Goal: Transaction & Acquisition: Purchase product/service

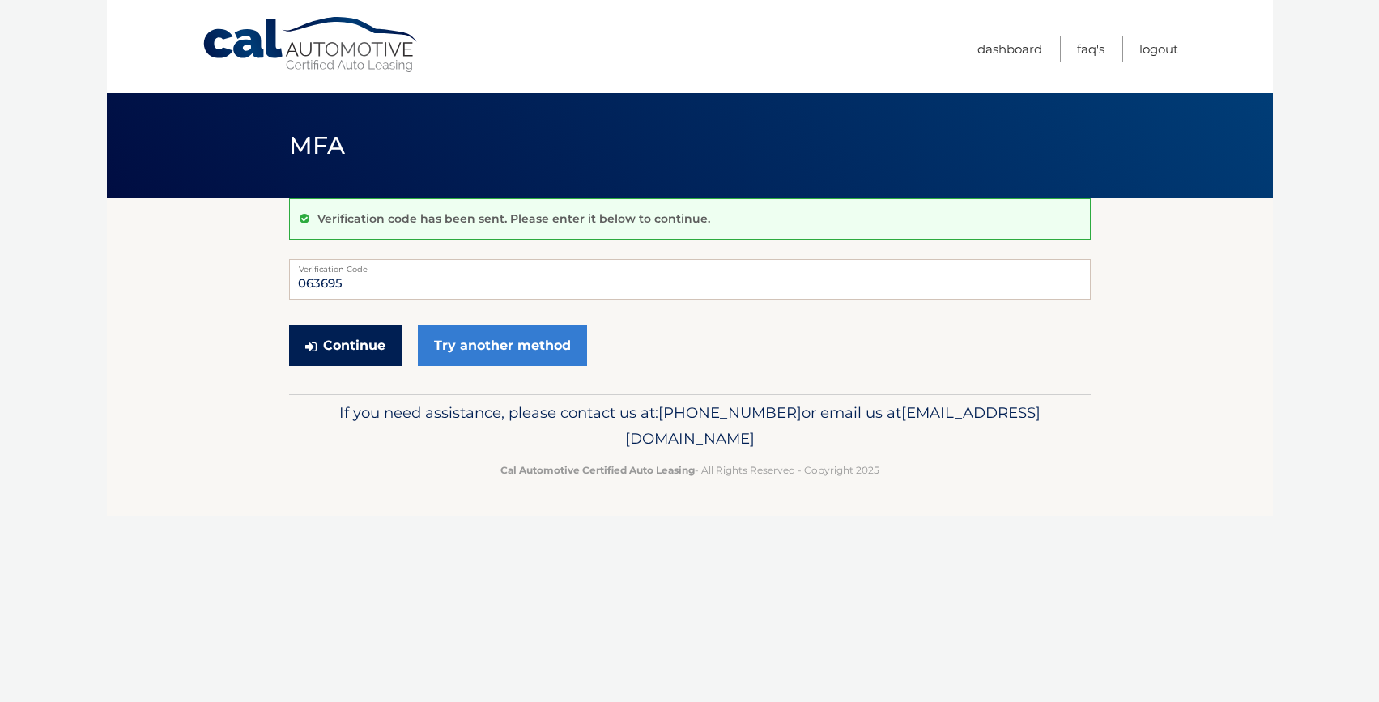
type input "063695"
click at [352, 341] on button "Continue" at bounding box center [345, 346] width 113 height 40
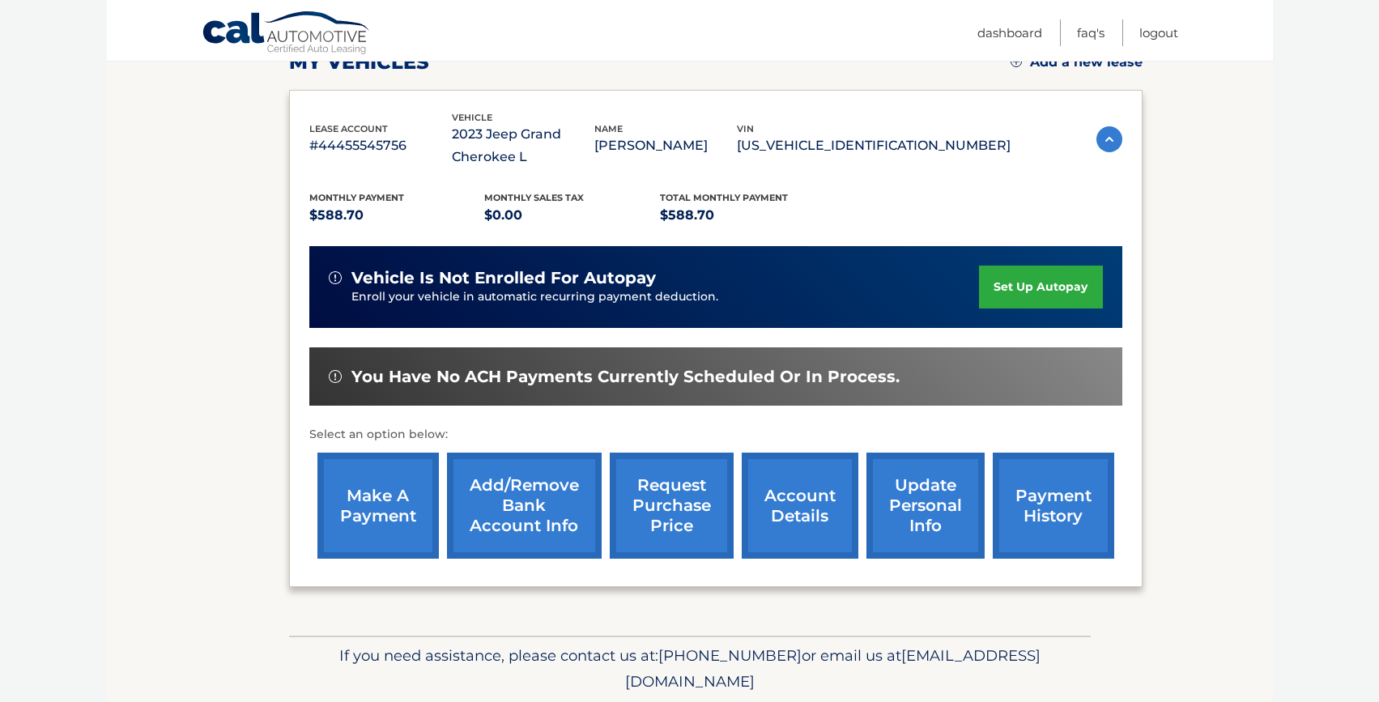
scroll to position [301, 0]
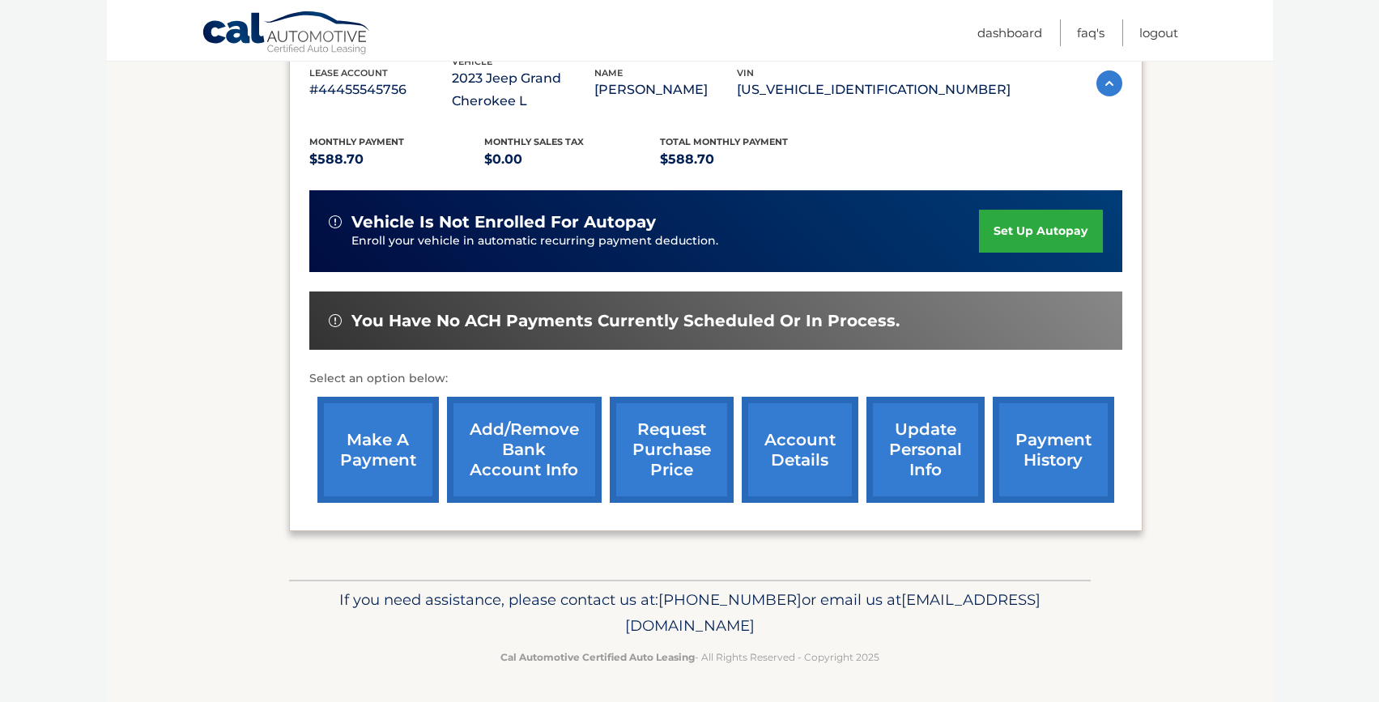
click at [388, 453] on link "make a payment" at bounding box center [377, 450] width 121 height 106
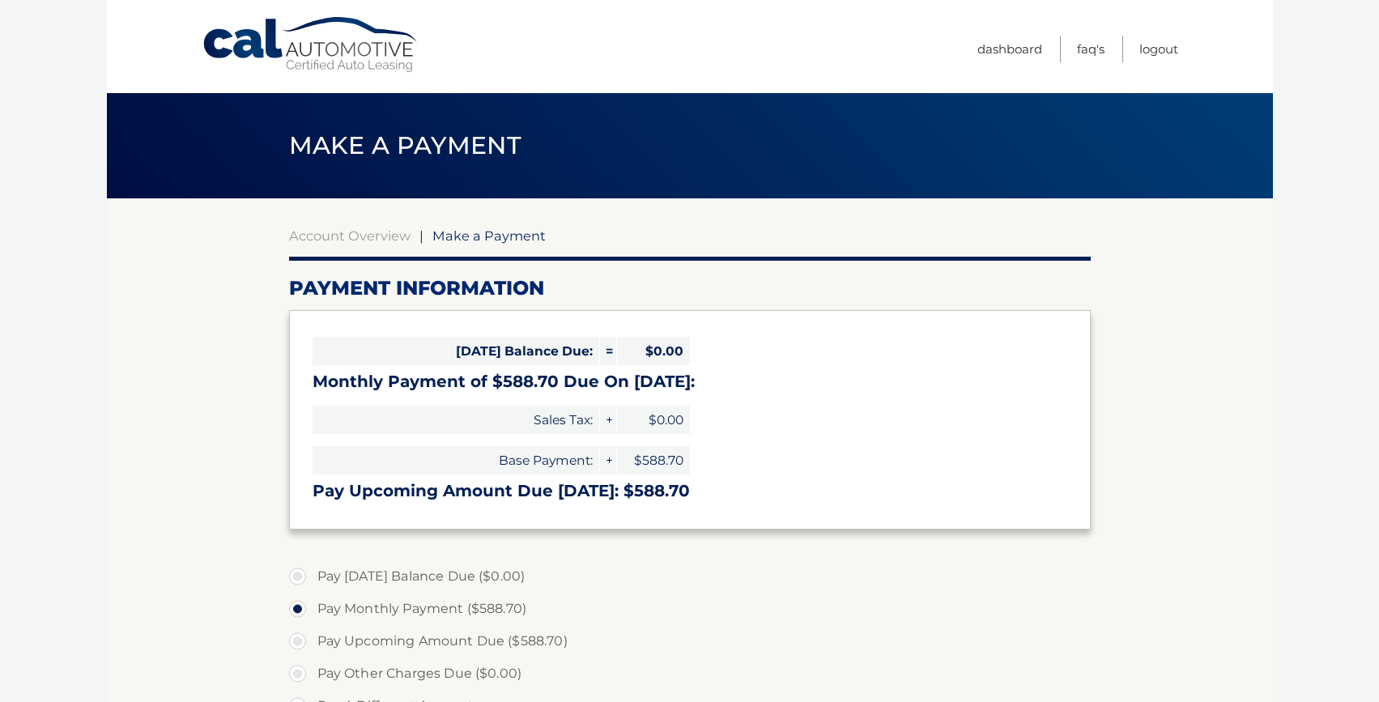
select select "YWQxOTRhNTUtYWQ4OC00MTdiLThmYjUtNDY2MzYzMmQxNWUy"
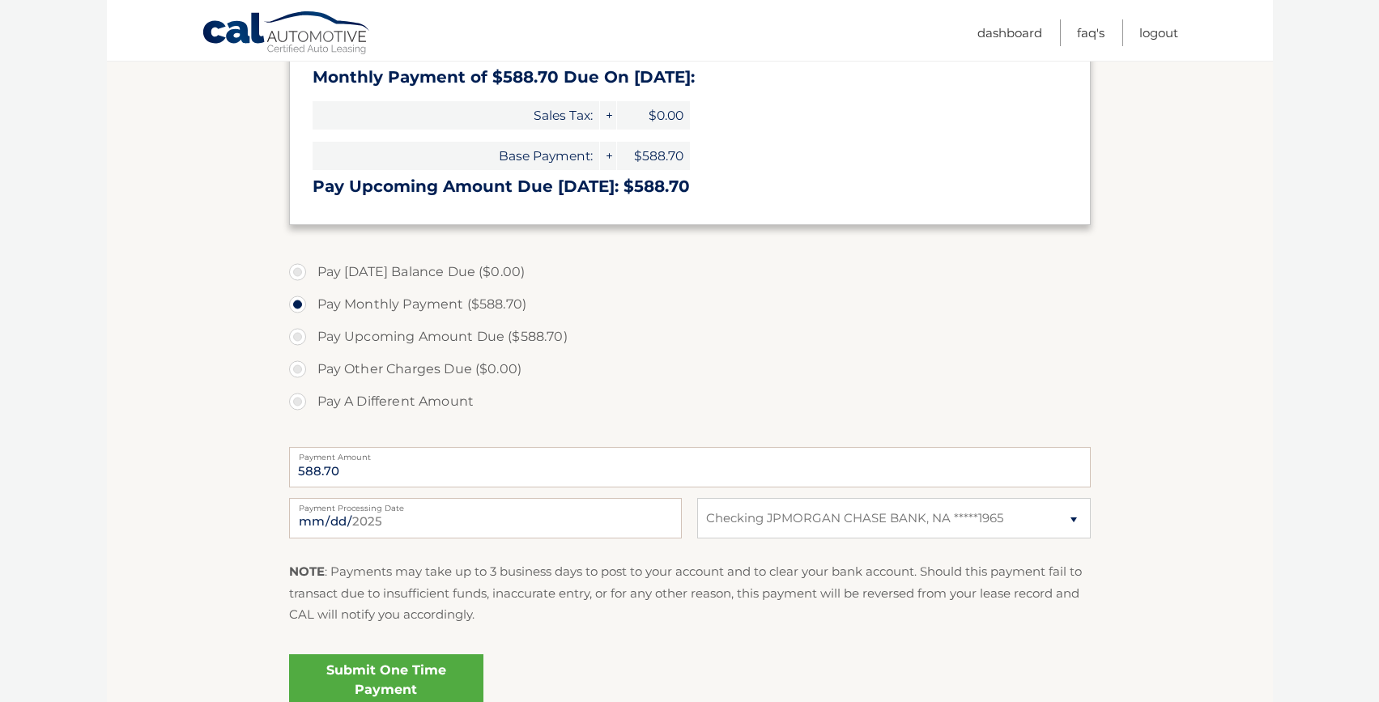
scroll to position [455, 0]
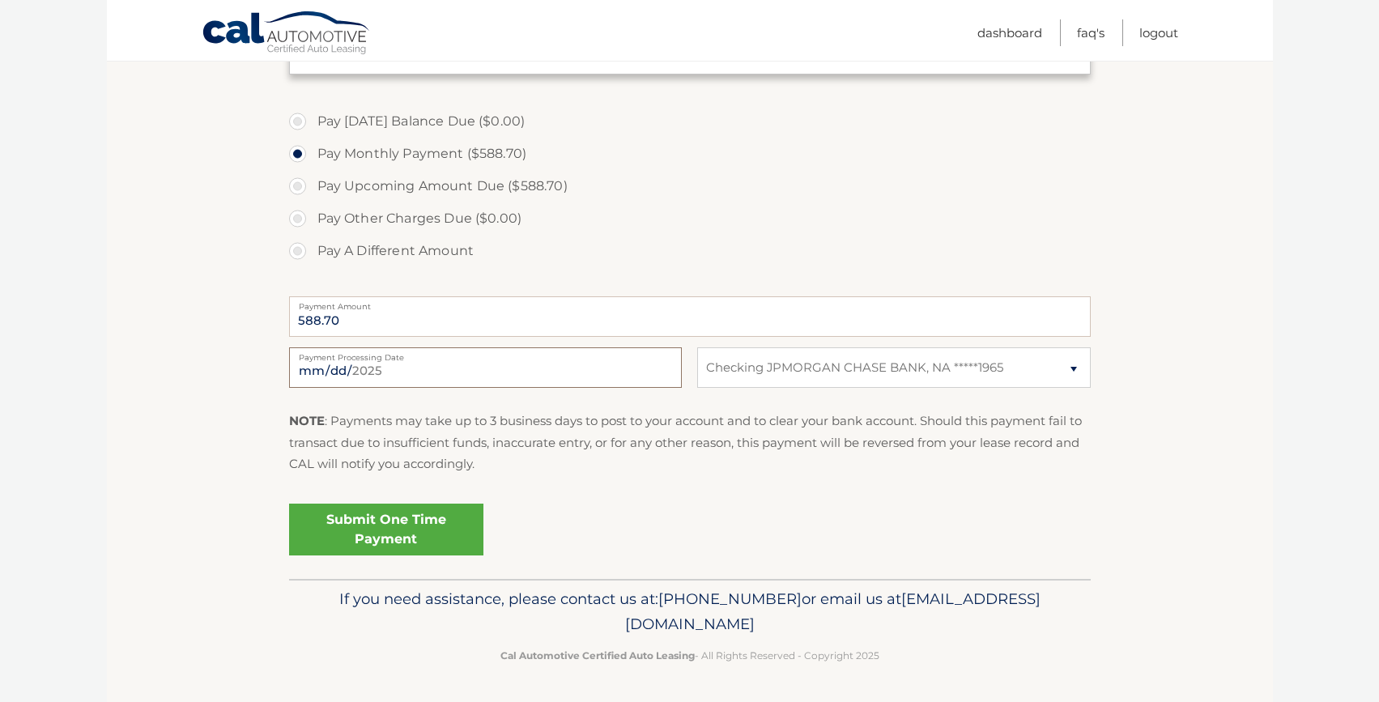
click at [364, 368] on input "2025-08-21" at bounding box center [485, 367] width 393 height 40
type input "2025-09-15"
click at [402, 534] on link "Submit One Time Payment" at bounding box center [386, 530] width 194 height 52
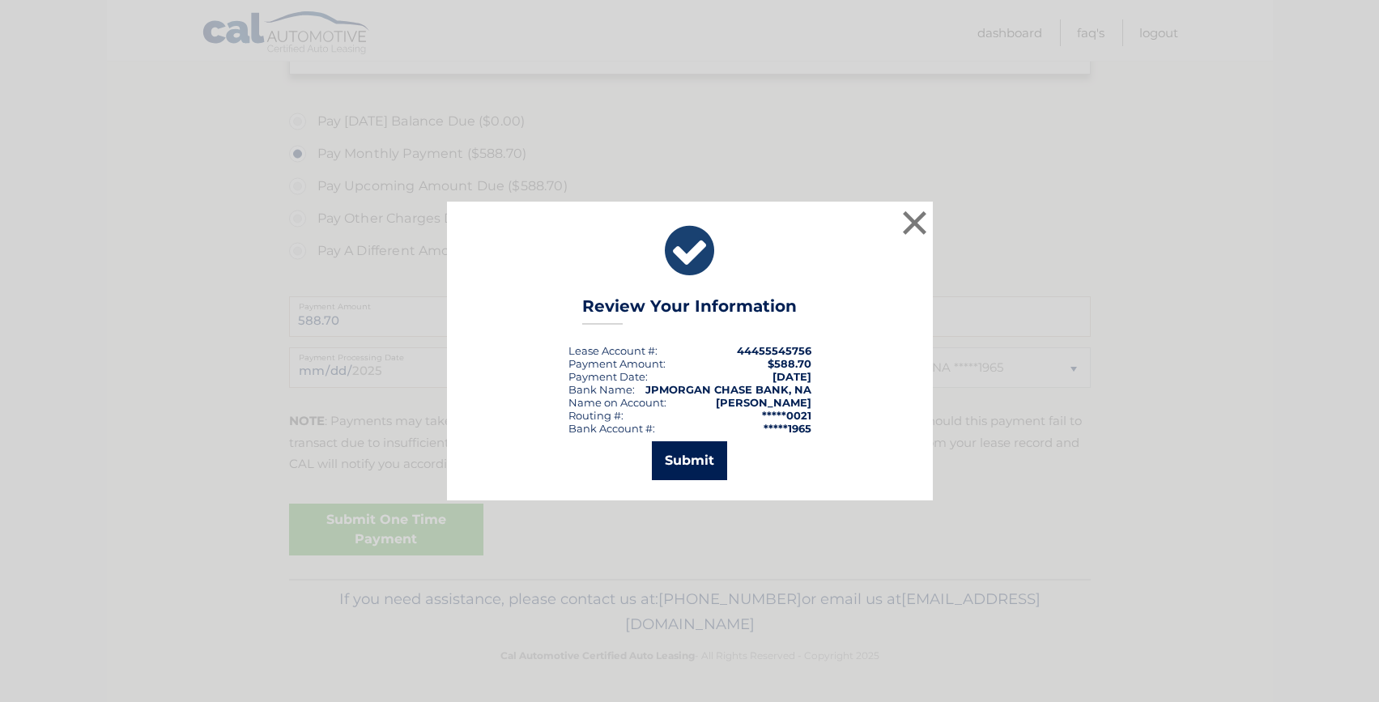
click at [688, 461] on button "Submit" at bounding box center [689, 460] width 75 height 39
